Goal: Find specific page/section: Find specific page/section

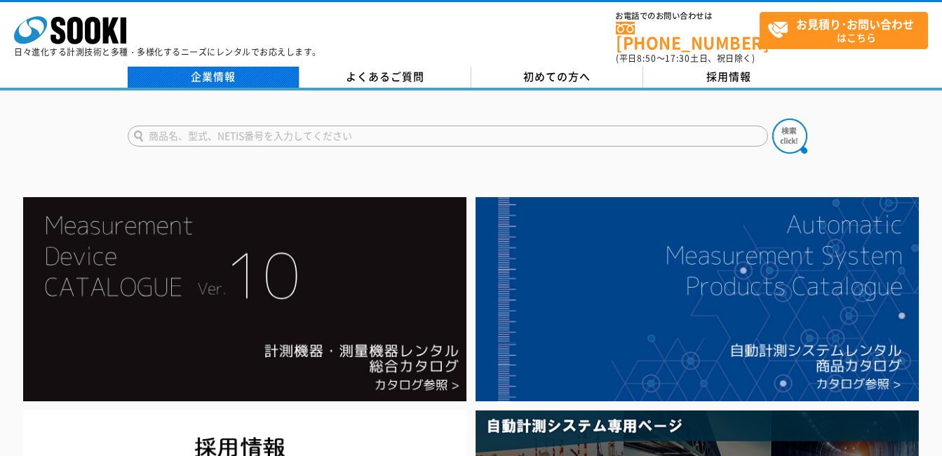
click at [213, 72] on link "企業情報" at bounding box center [214, 77] width 172 height 21
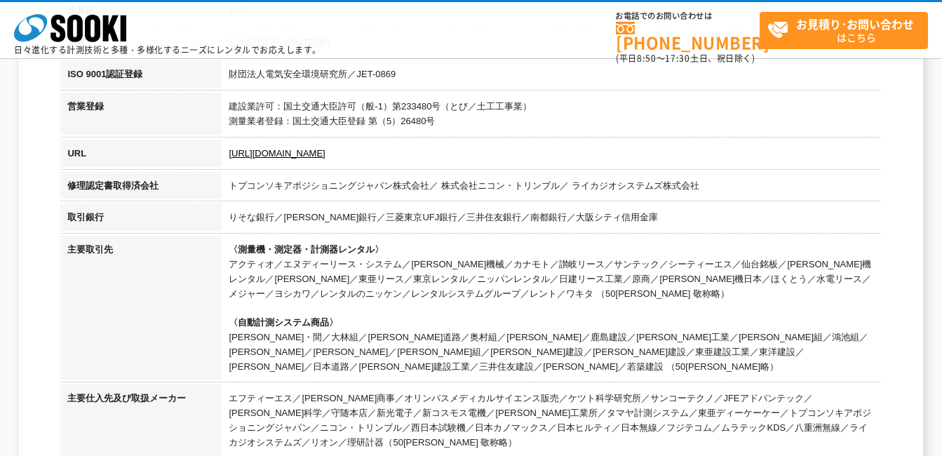
scroll to position [491, 0]
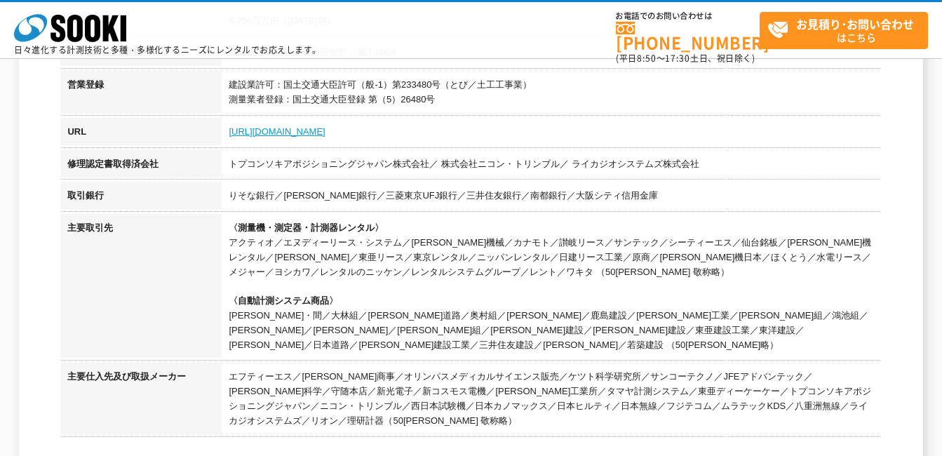
click at [255, 127] on link "[URL][DOMAIN_NAME]" at bounding box center [277, 131] width 96 height 11
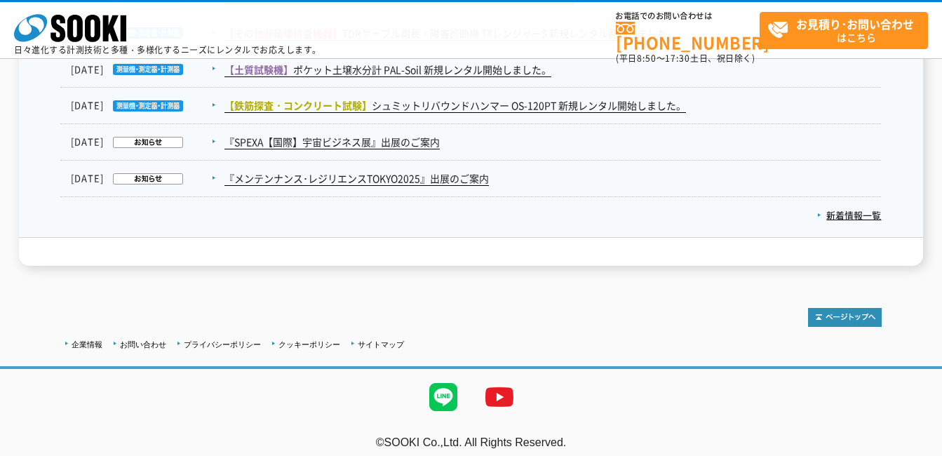
scroll to position [2483, 0]
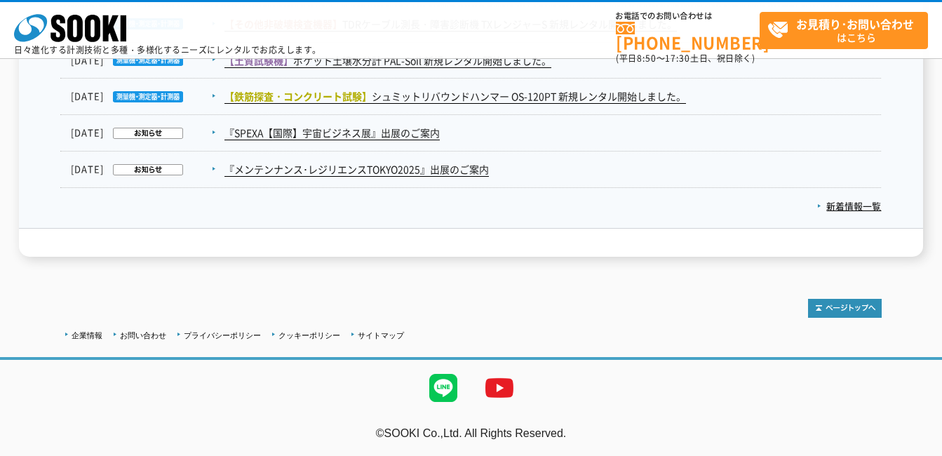
click at [95, 342] on li "企業情報" at bounding box center [84, 335] width 38 height 15
click at [92, 331] on link "企業情報" at bounding box center [87, 335] width 31 height 8
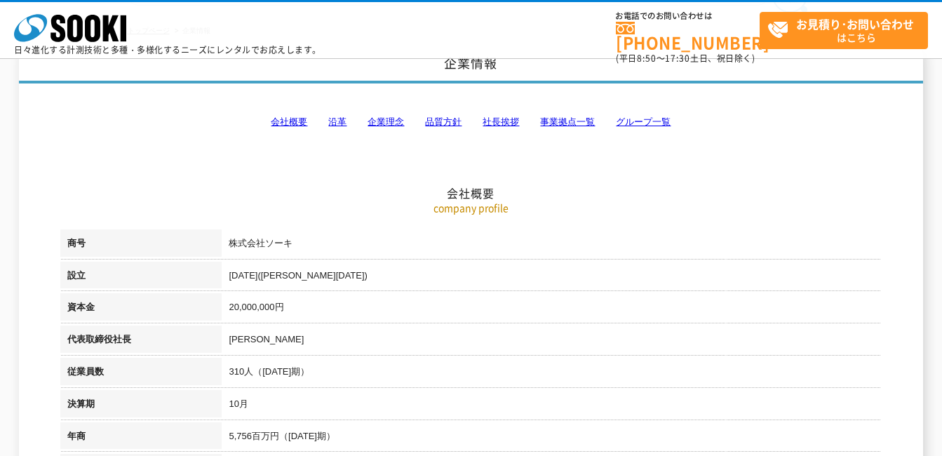
scroll to position [70, 0]
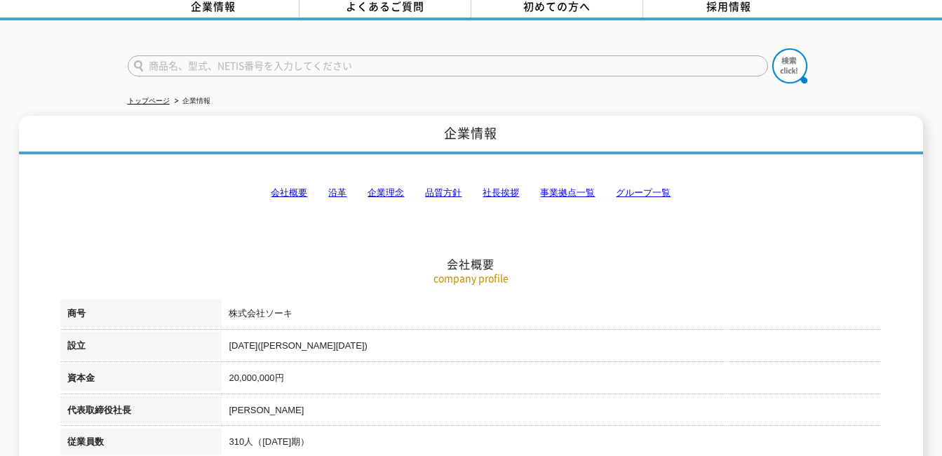
click at [578, 187] on link "事業拠点一覧" at bounding box center [567, 192] width 55 height 11
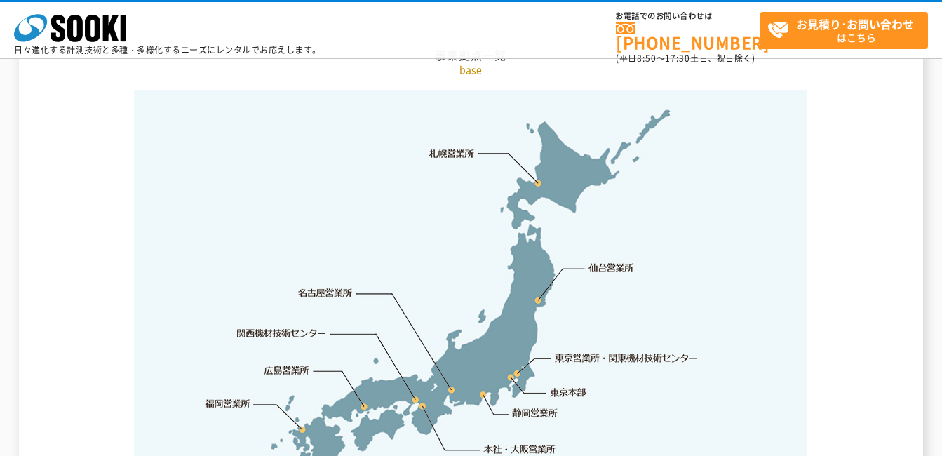
scroll to position [2958, 0]
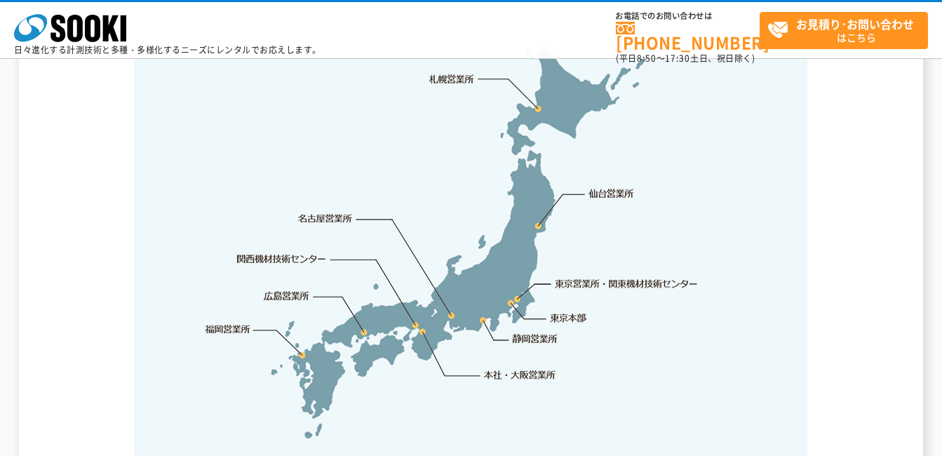
click at [568, 276] on link "東京営業所・関東機材技術センター" at bounding box center [628, 283] width 144 height 14
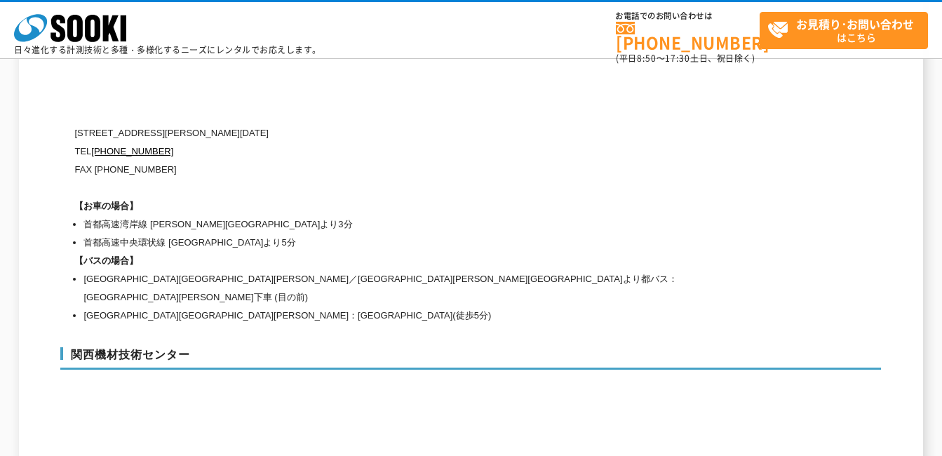
scroll to position [5858, 0]
